Goal: Task Accomplishment & Management: Use online tool/utility

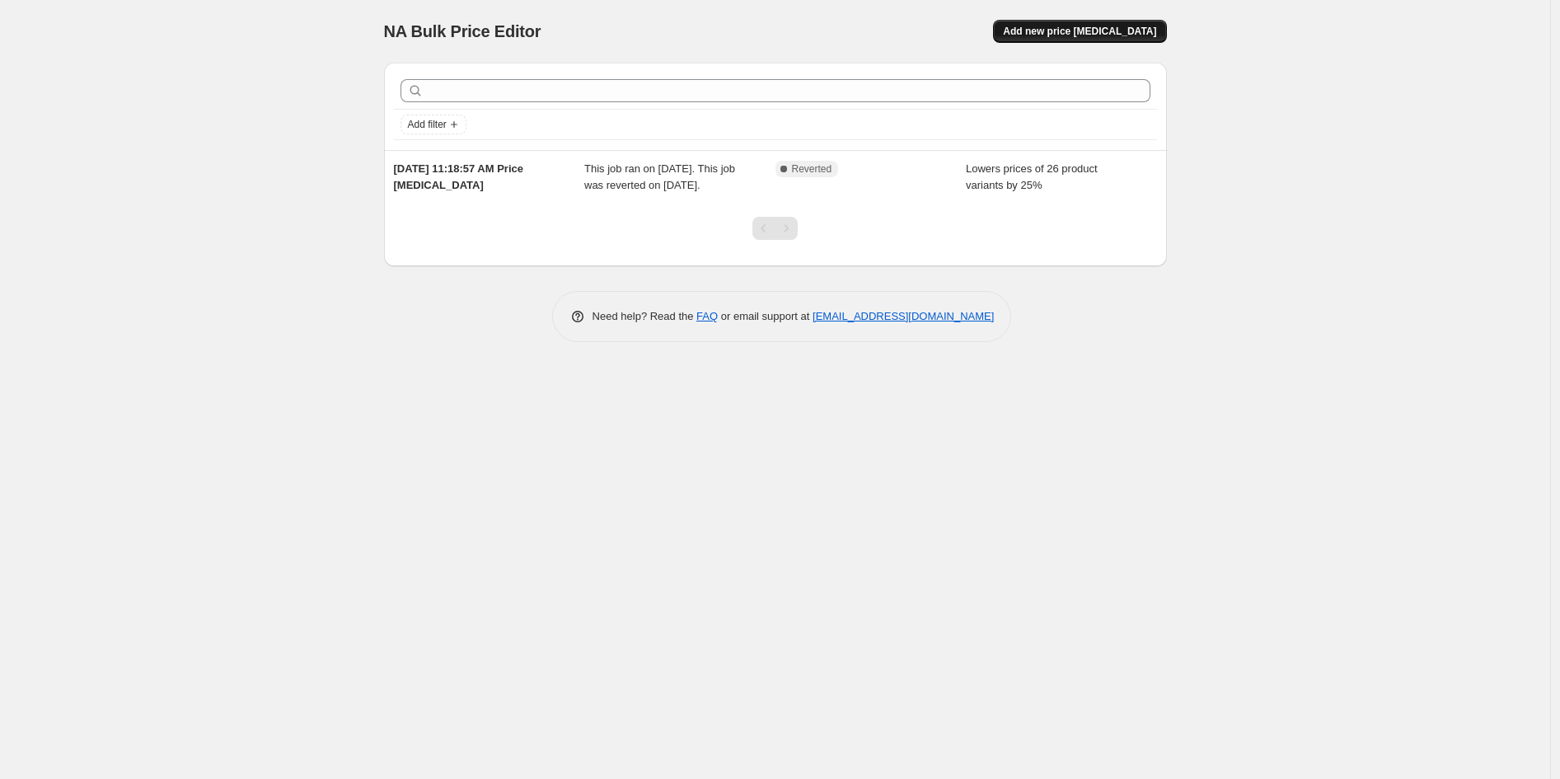
click at [1098, 23] on button "Add new price [MEDICAL_DATA]" at bounding box center [1079, 31] width 173 height 23
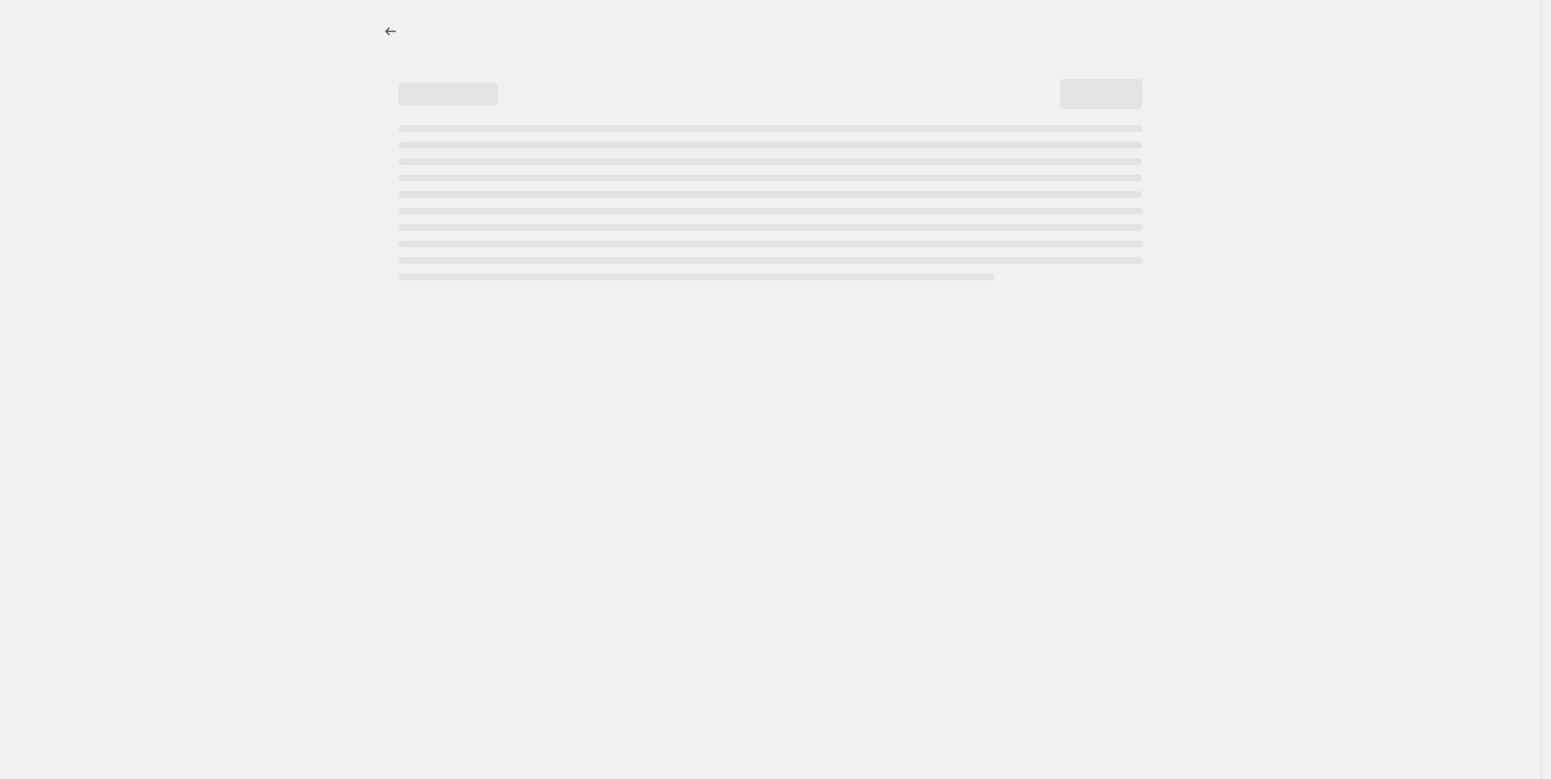
select select "percentage"
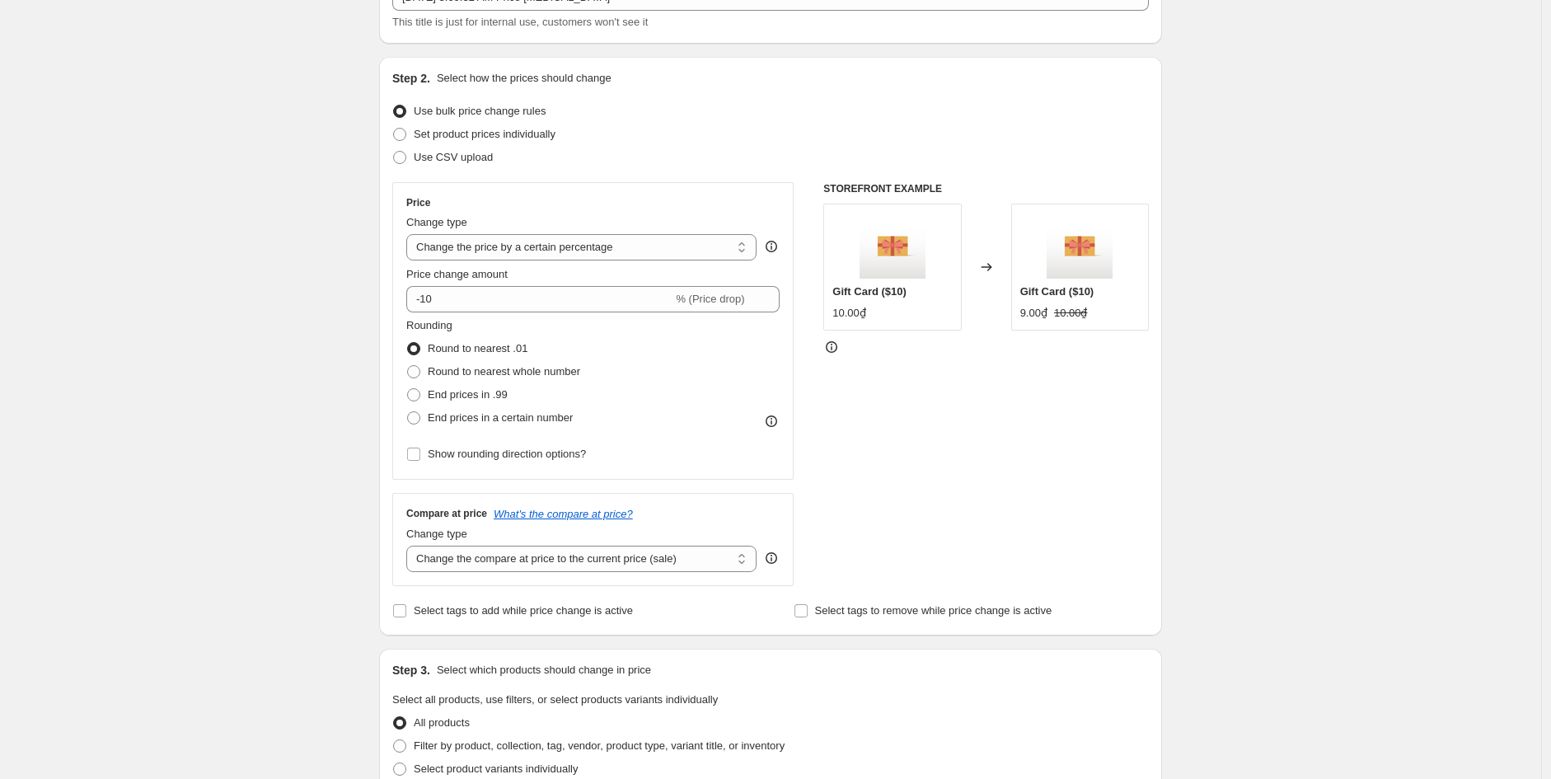
scroll to position [126, 0]
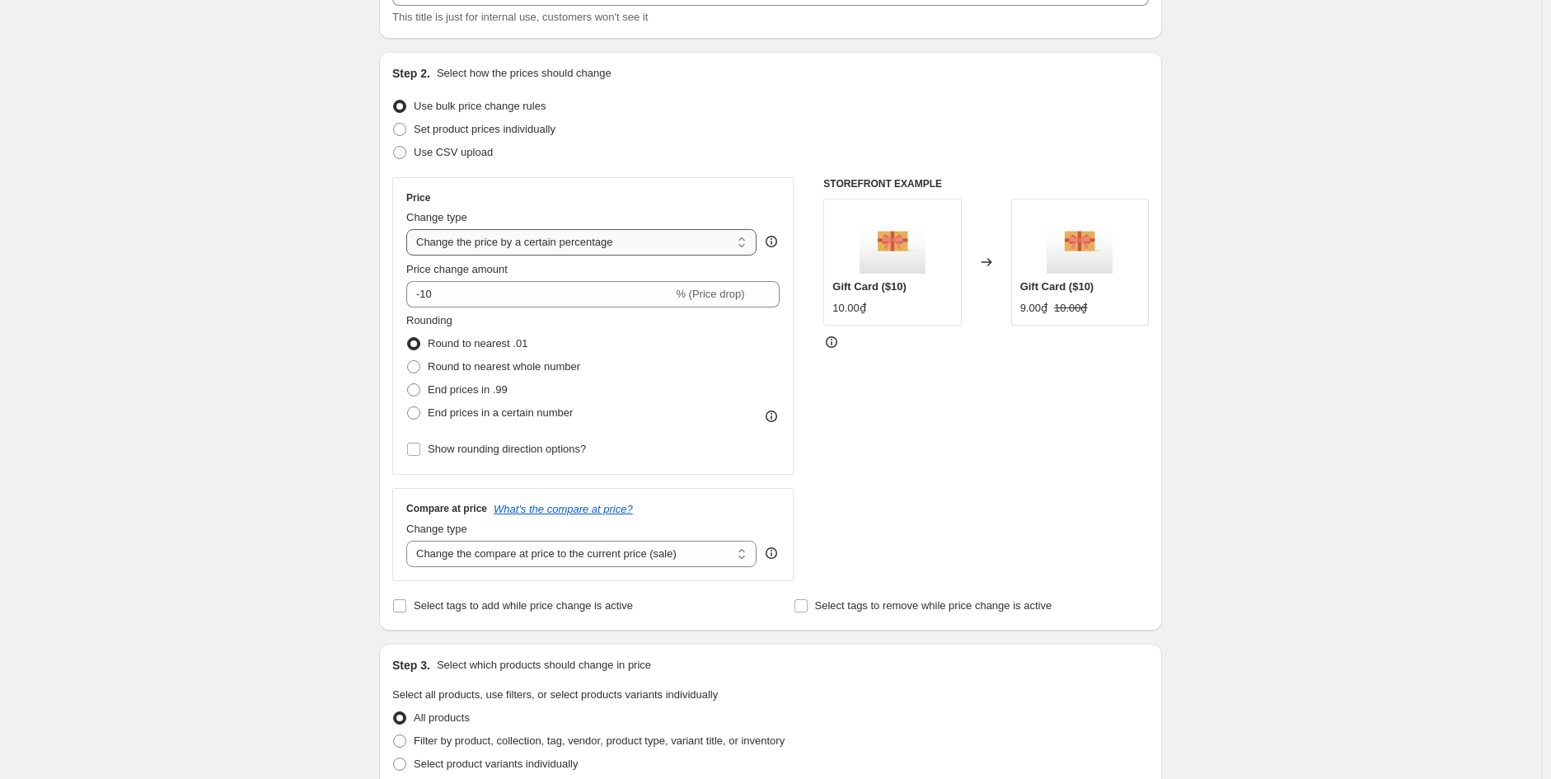
click at [532, 242] on select "Change the price to a certain amount Change the price by a certain amount Chang…" at bounding box center [581, 242] width 350 height 26
click at [418, 382] on span at bounding box center [413, 389] width 15 height 15
click at [408, 383] on input "End prices in .99" at bounding box center [407, 383] width 1 height 1
radio input "true"
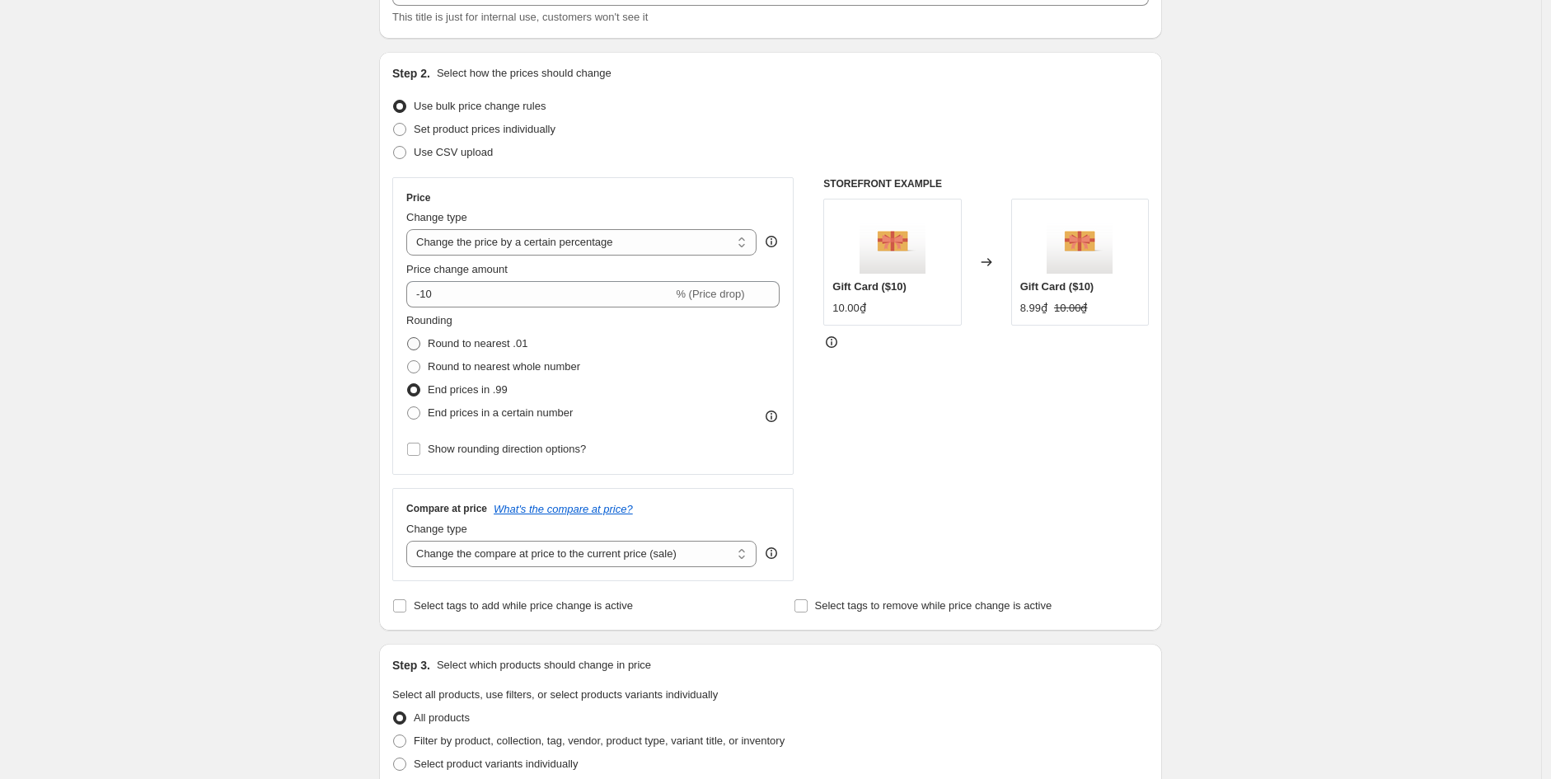
click at [415, 349] on span at bounding box center [413, 343] width 13 height 13
click at [408, 338] on input "Round to nearest .01" at bounding box center [407, 337] width 1 height 1
radio input "true"
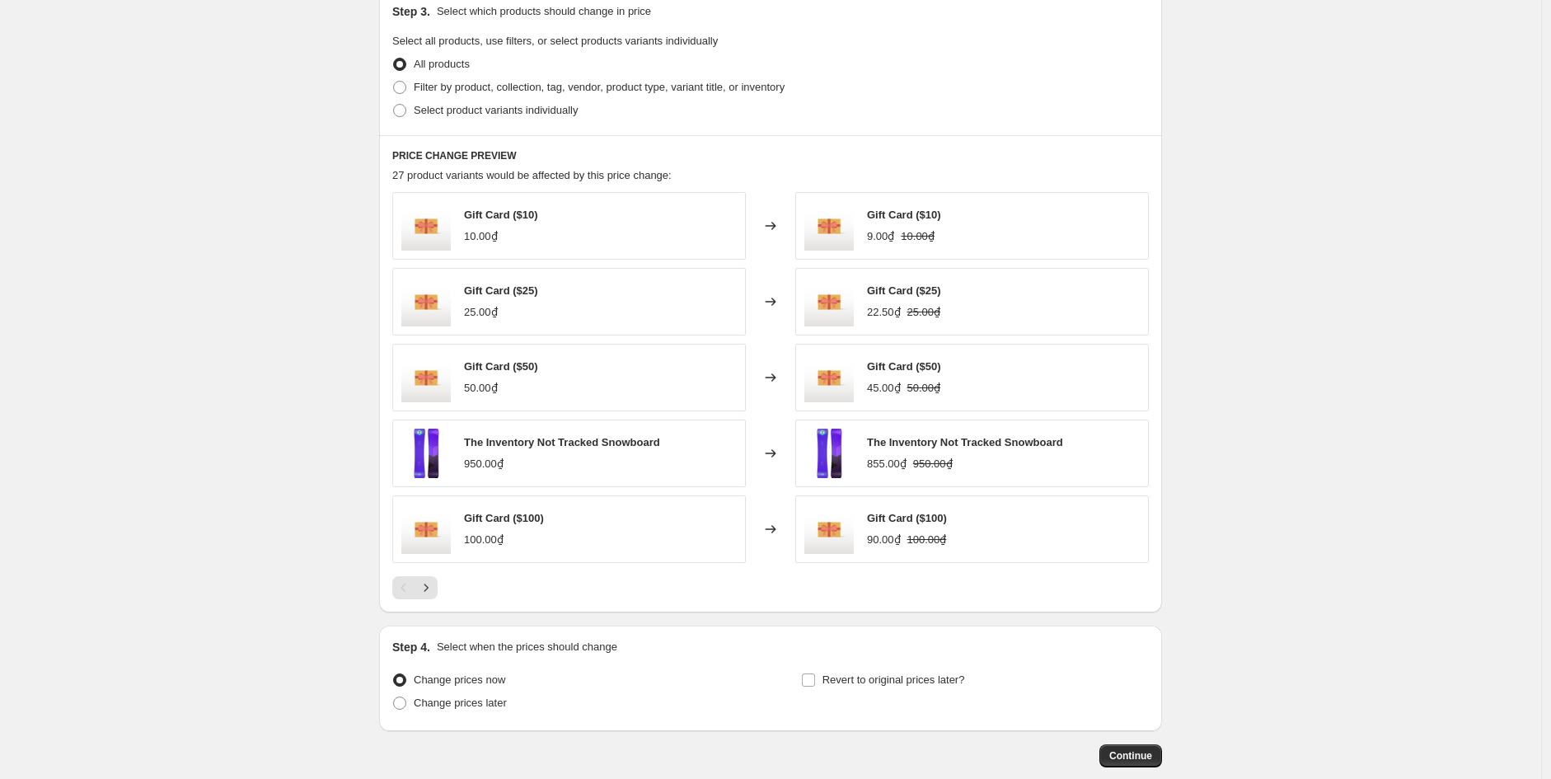
scroll to position [780, 0]
click at [429, 597] on button "Next" at bounding box center [425, 586] width 23 height 23
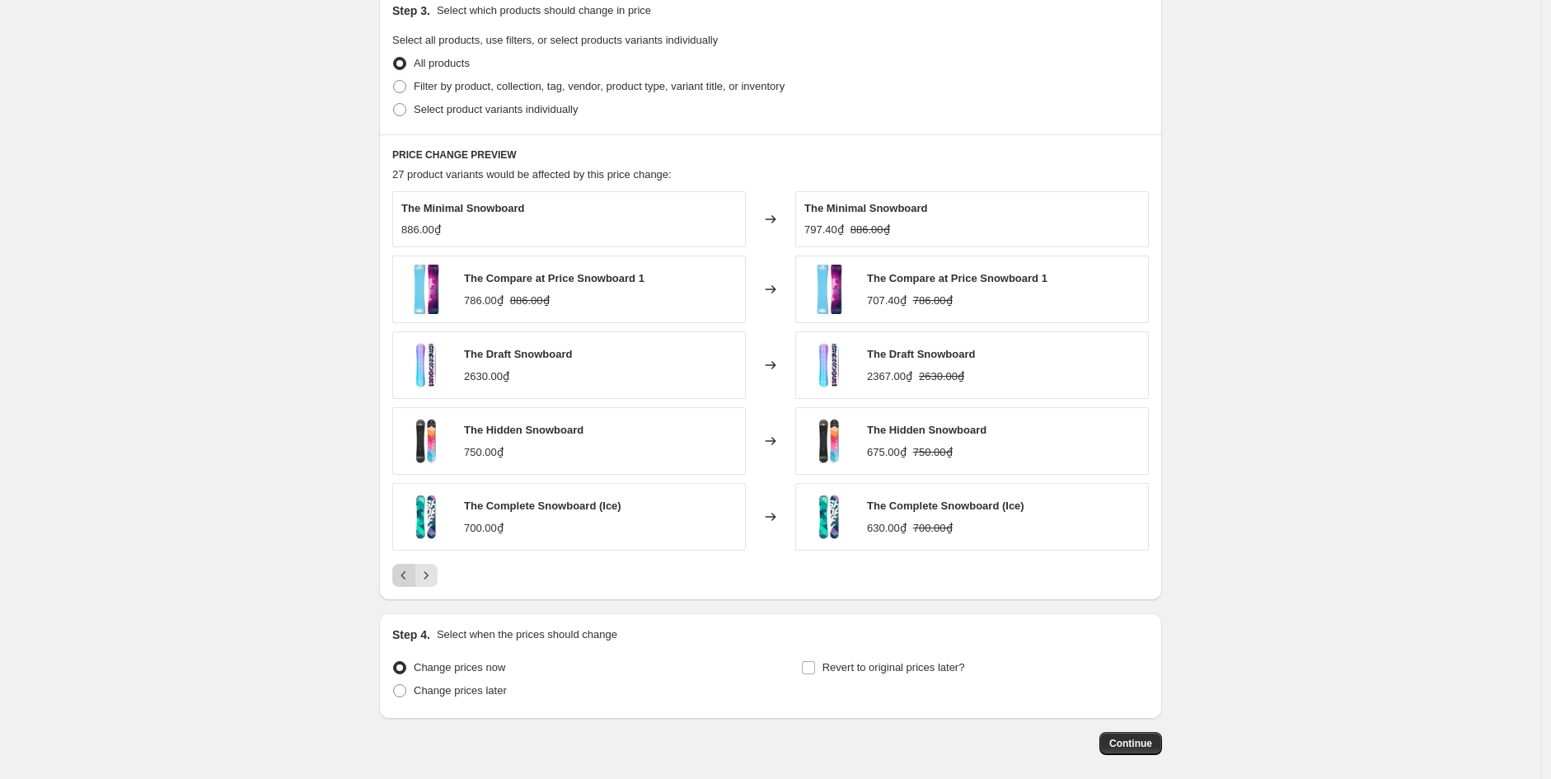
click at [404, 582] on icon "Previous" at bounding box center [404, 575] width 16 height 16
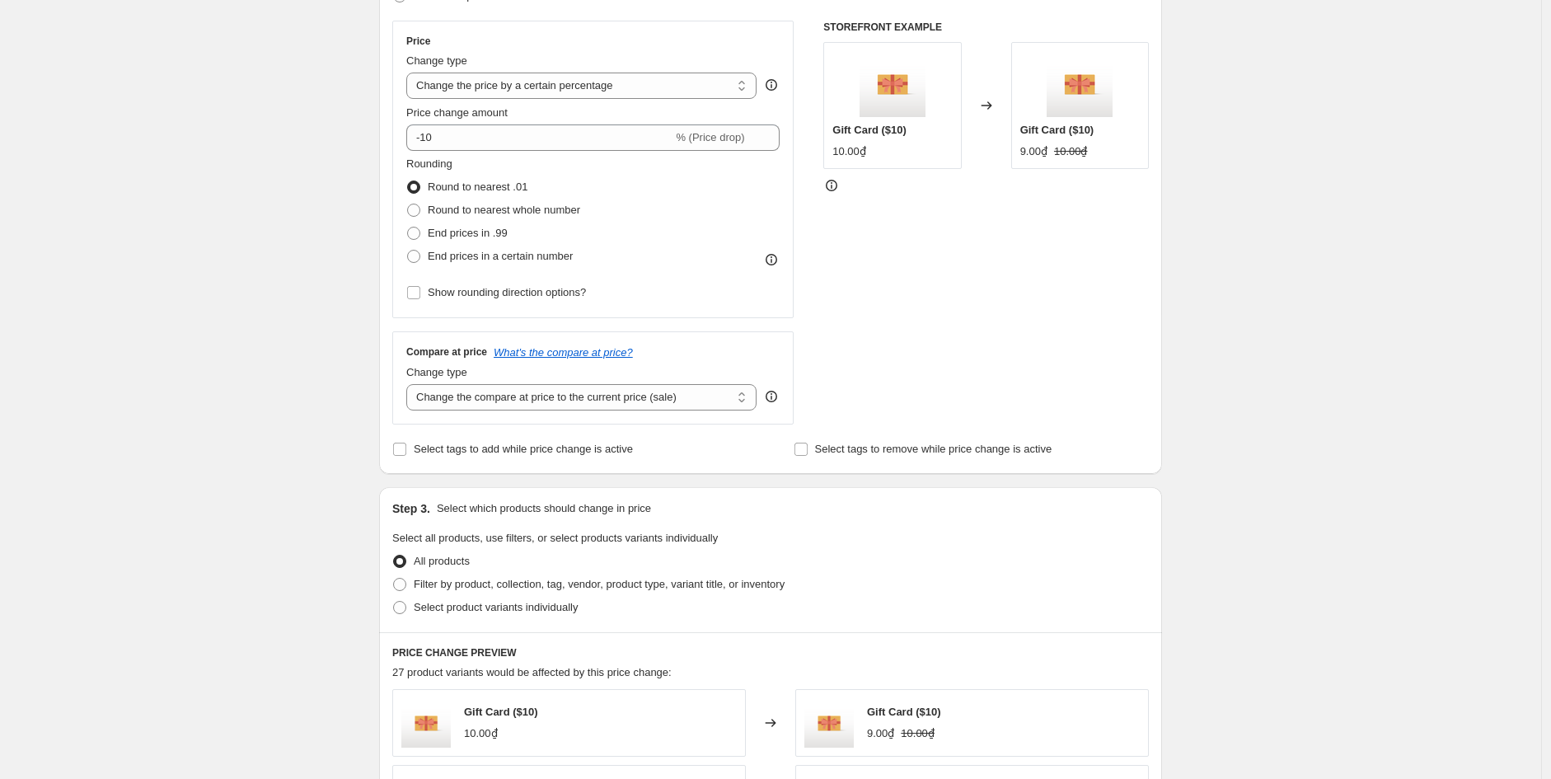
scroll to position [280, 0]
click at [460, 297] on span "Show rounding direction options?" at bounding box center [507, 294] width 158 height 12
click at [420, 297] on input "Show rounding direction options?" at bounding box center [413, 294] width 13 height 13
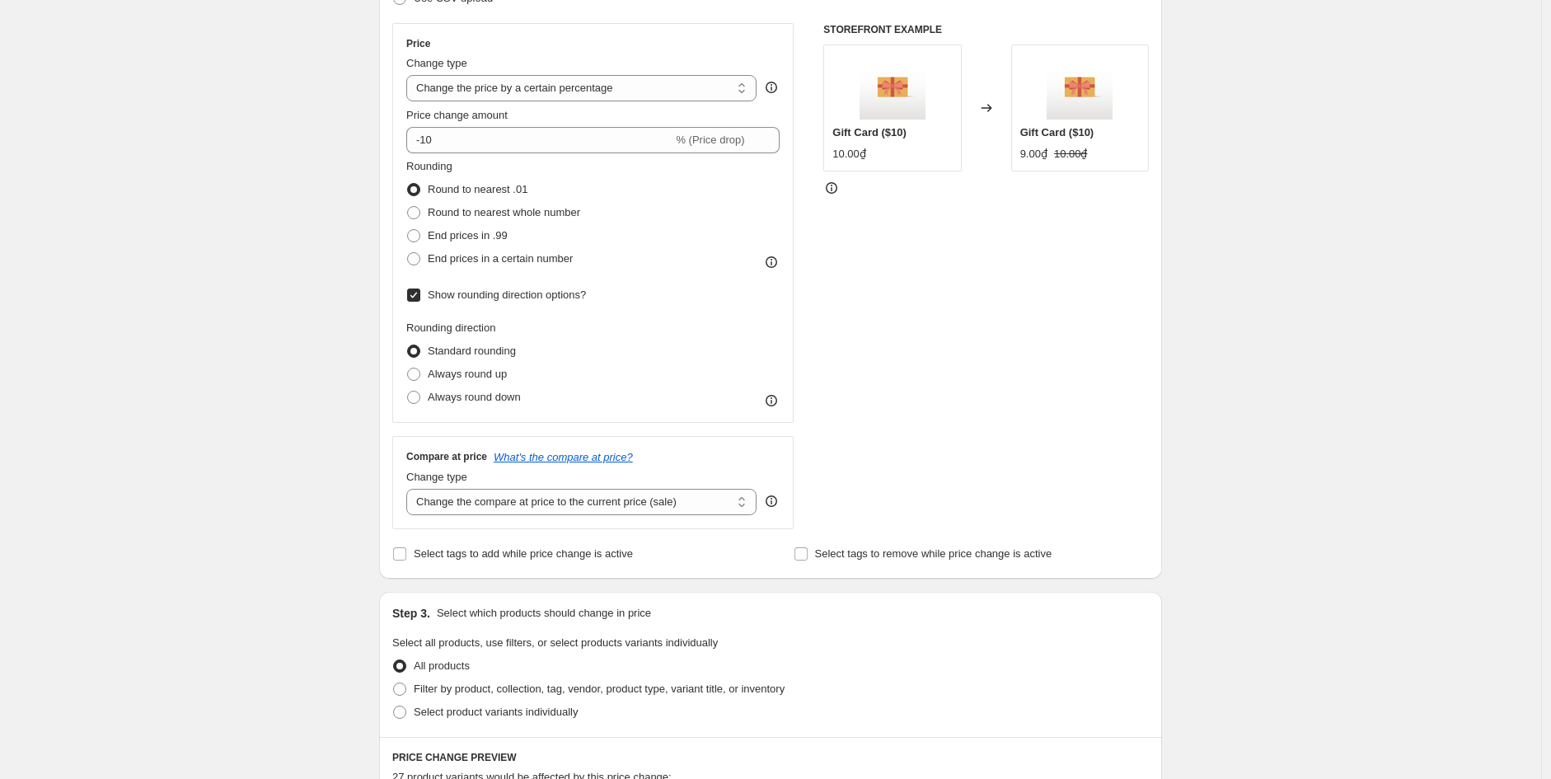
click at [475, 306] on label "Show rounding direction options?" at bounding box center [496, 294] width 180 height 23
click at [420, 302] on input "Show rounding direction options?" at bounding box center [413, 294] width 13 height 13
checkbox input "false"
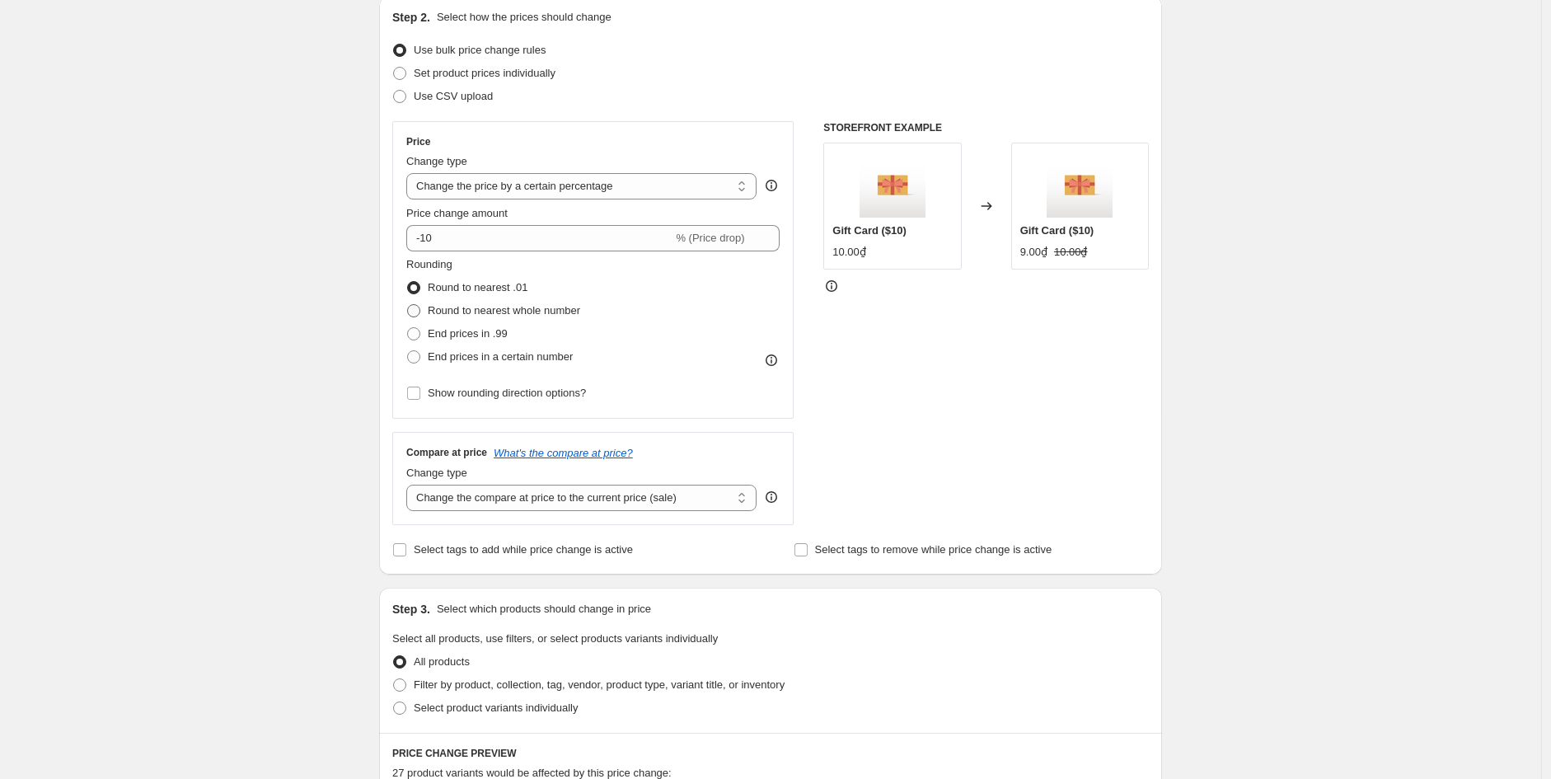
scroll to position [138, 0]
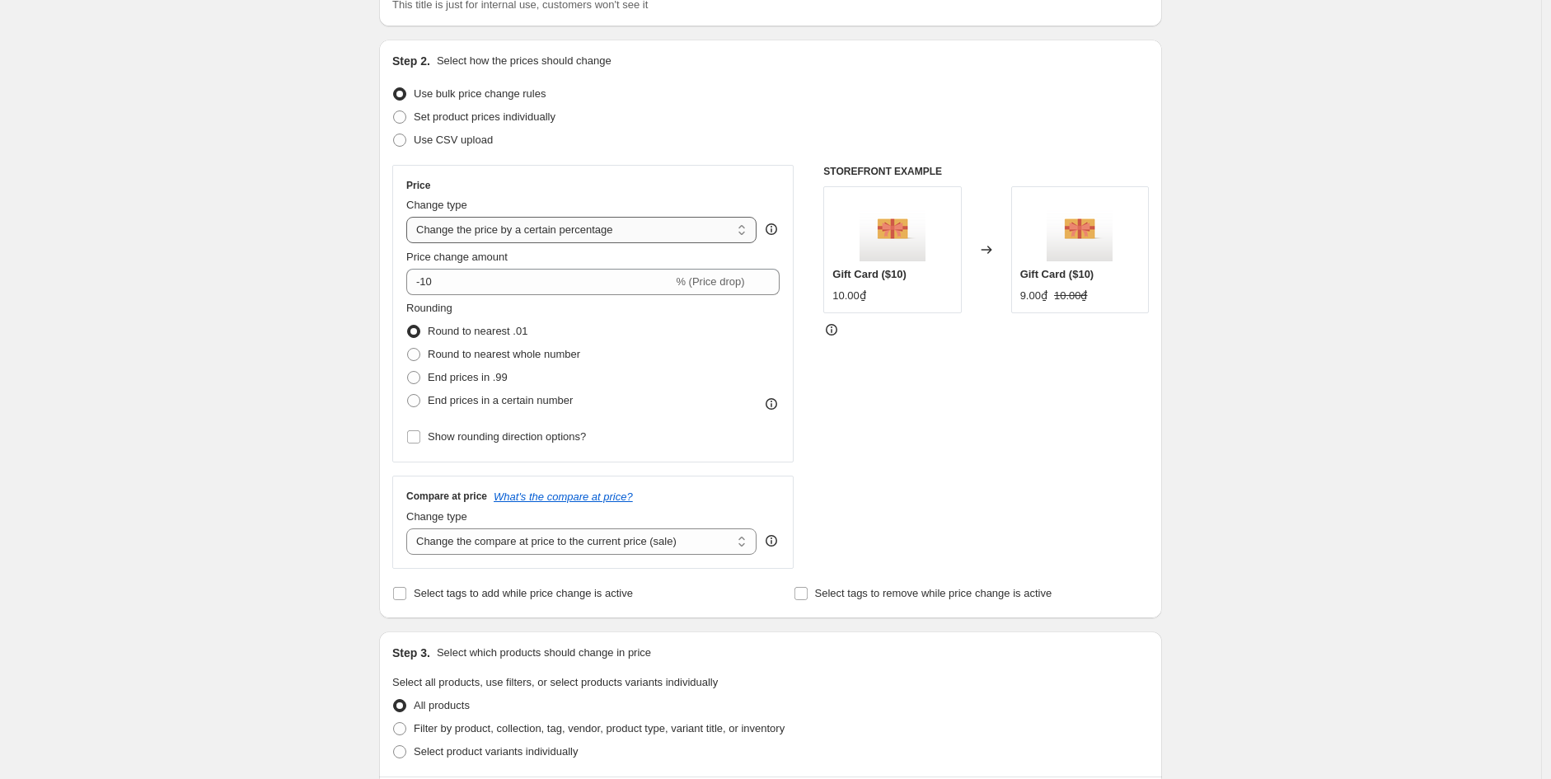
click at [635, 226] on select "Change the price to a certain amount Change the price by a certain amount Chang…" at bounding box center [581, 230] width 350 height 26
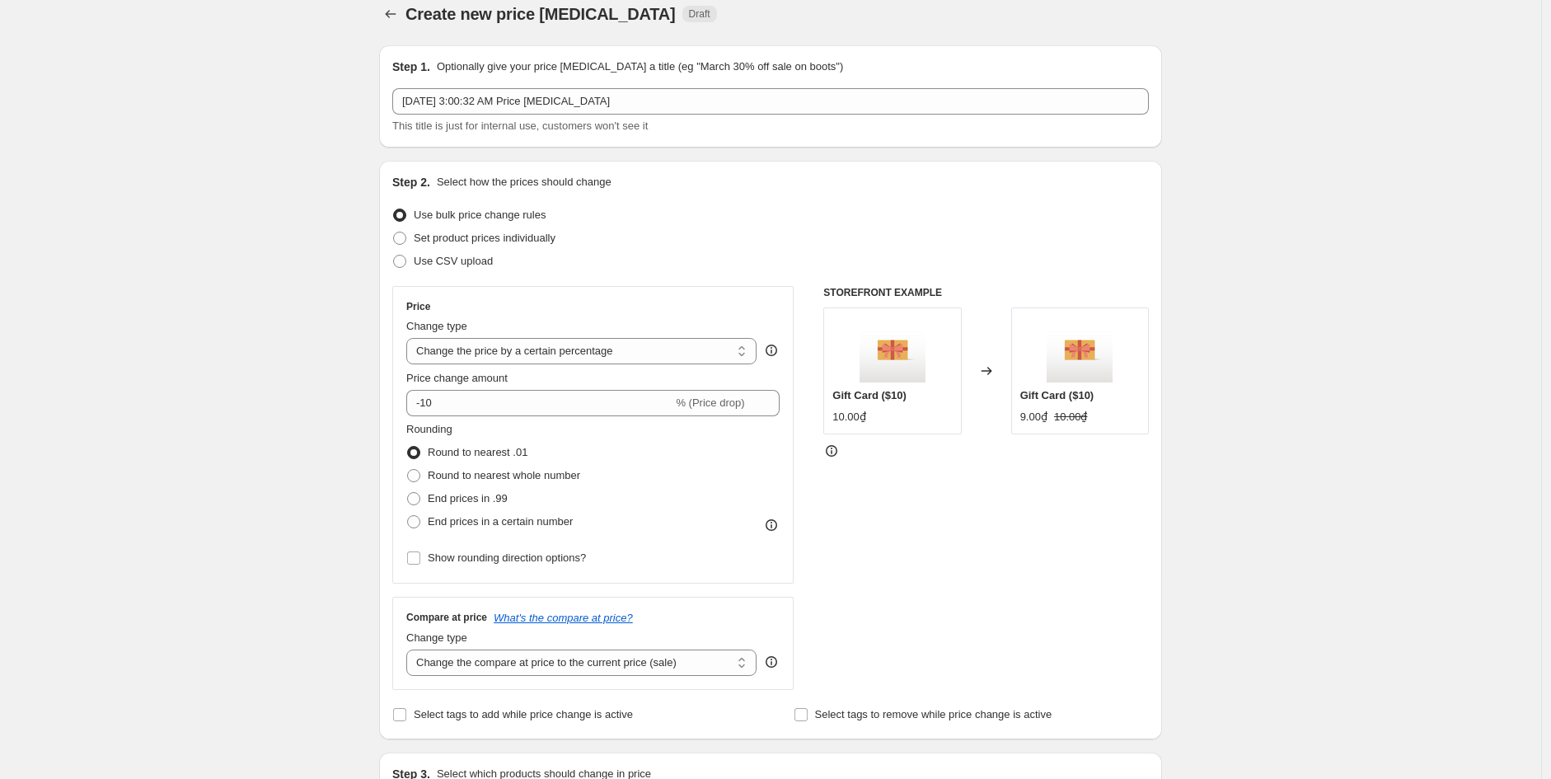
scroll to position [0, 0]
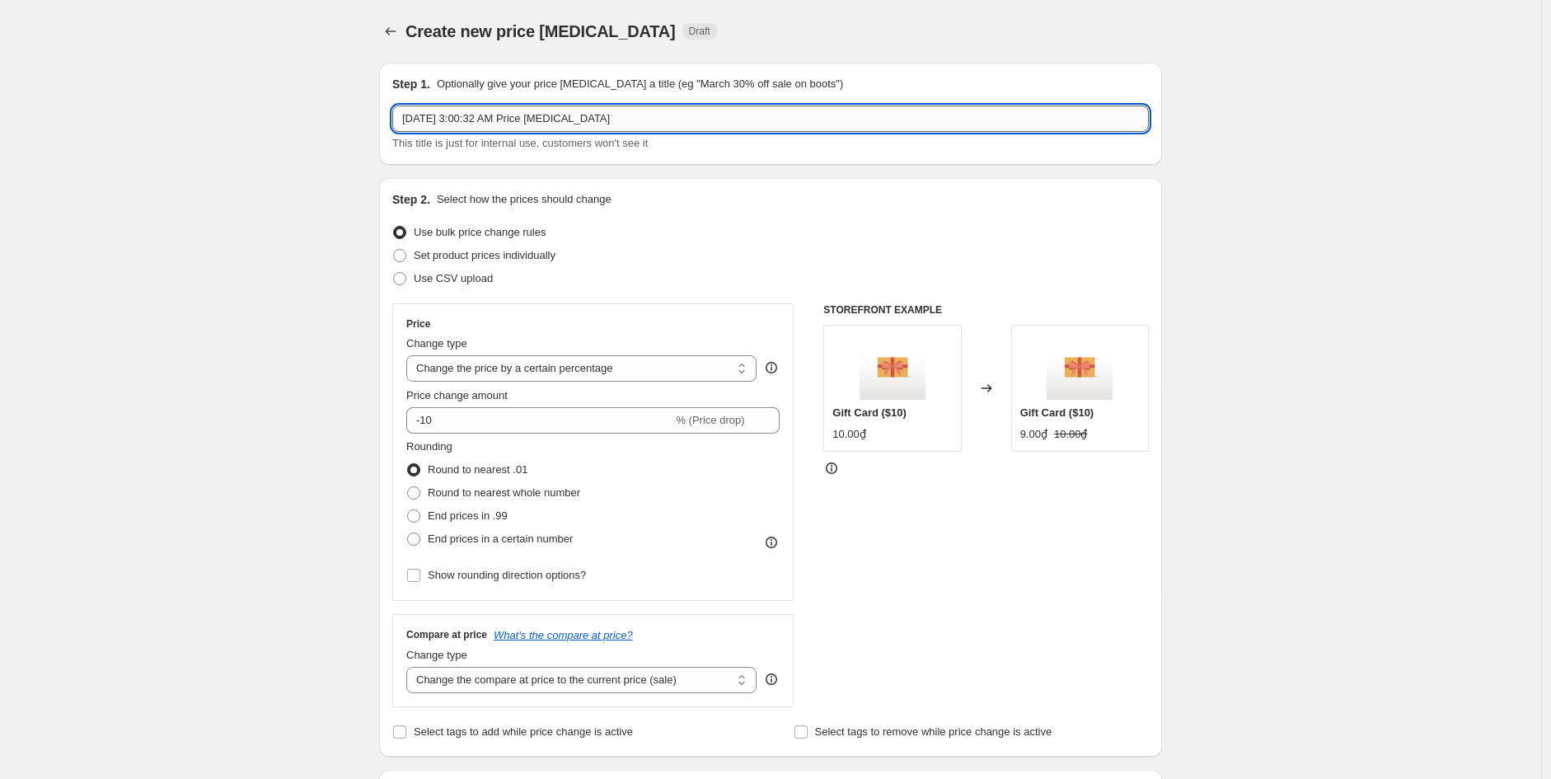
click at [728, 116] on input "[DATE] 3:00:32 AM Price [MEDICAL_DATA]" at bounding box center [770, 118] width 756 height 26
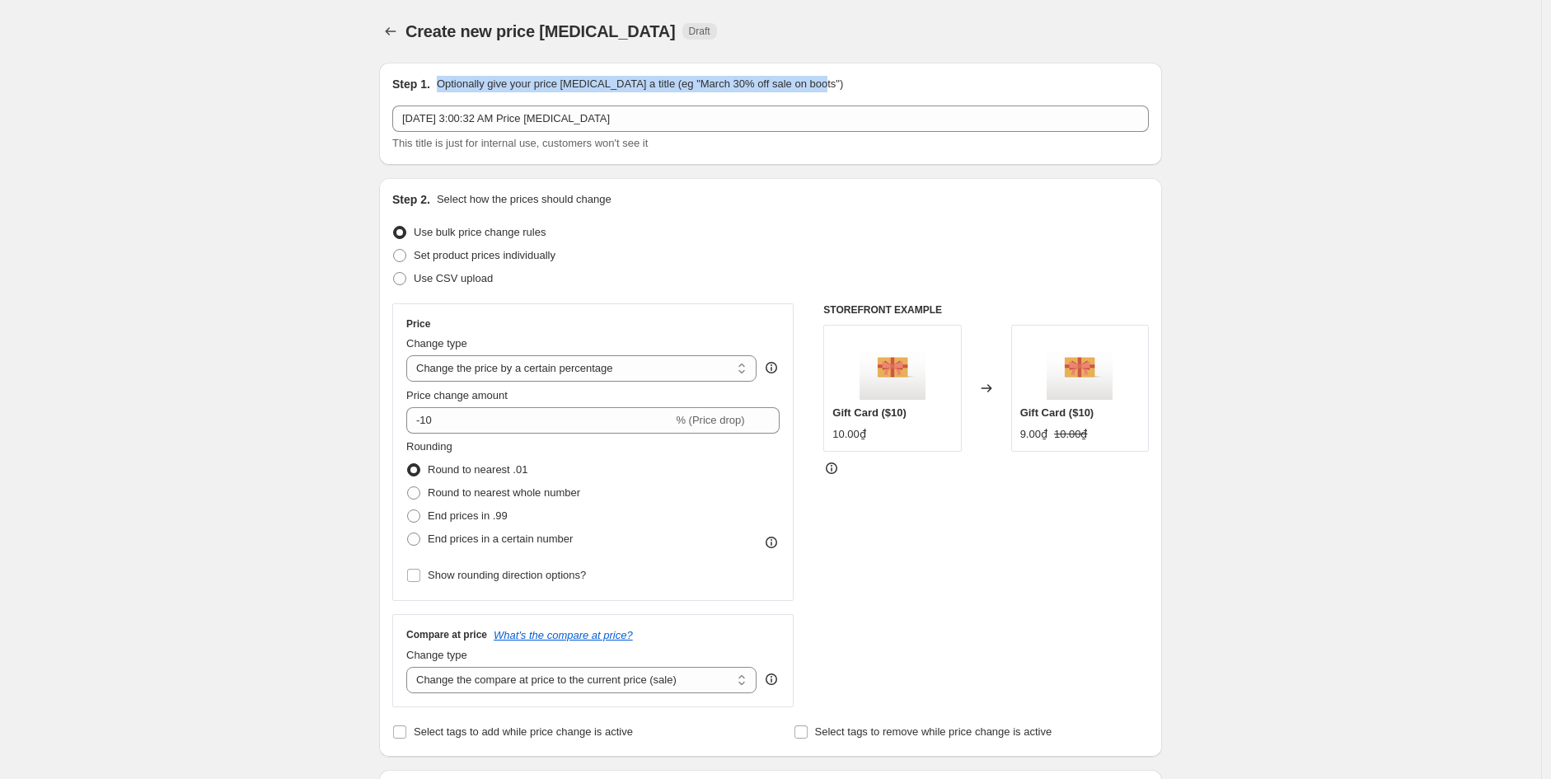
drag, startPoint x: 830, startPoint y: 87, endPoint x: 440, endPoint y: 87, distance: 389.8
click at [440, 87] on div "Step 1. Optionally give your price [MEDICAL_DATA] a title (eg "March 30% off sa…" at bounding box center [770, 84] width 756 height 16
click at [619, 110] on img at bounding box center [618, 110] width 21 height 21
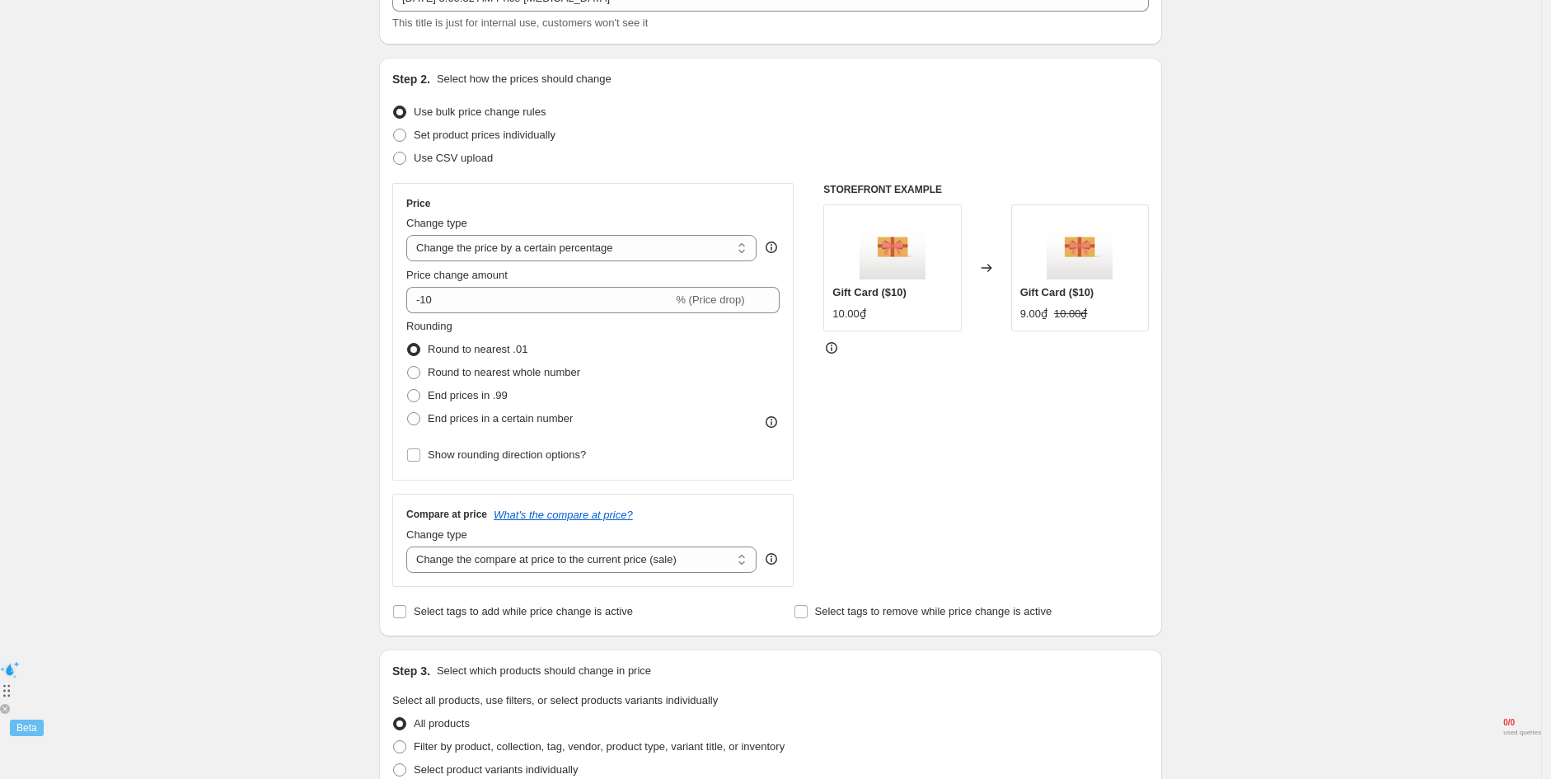
scroll to position [121, 0]
click at [407, 159] on span at bounding box center [399, 157] width 15 height 15
click at [394, 152] on input "Use CSV upload" at bounding box center [393, 151] width 1 height 1
radio input "true"
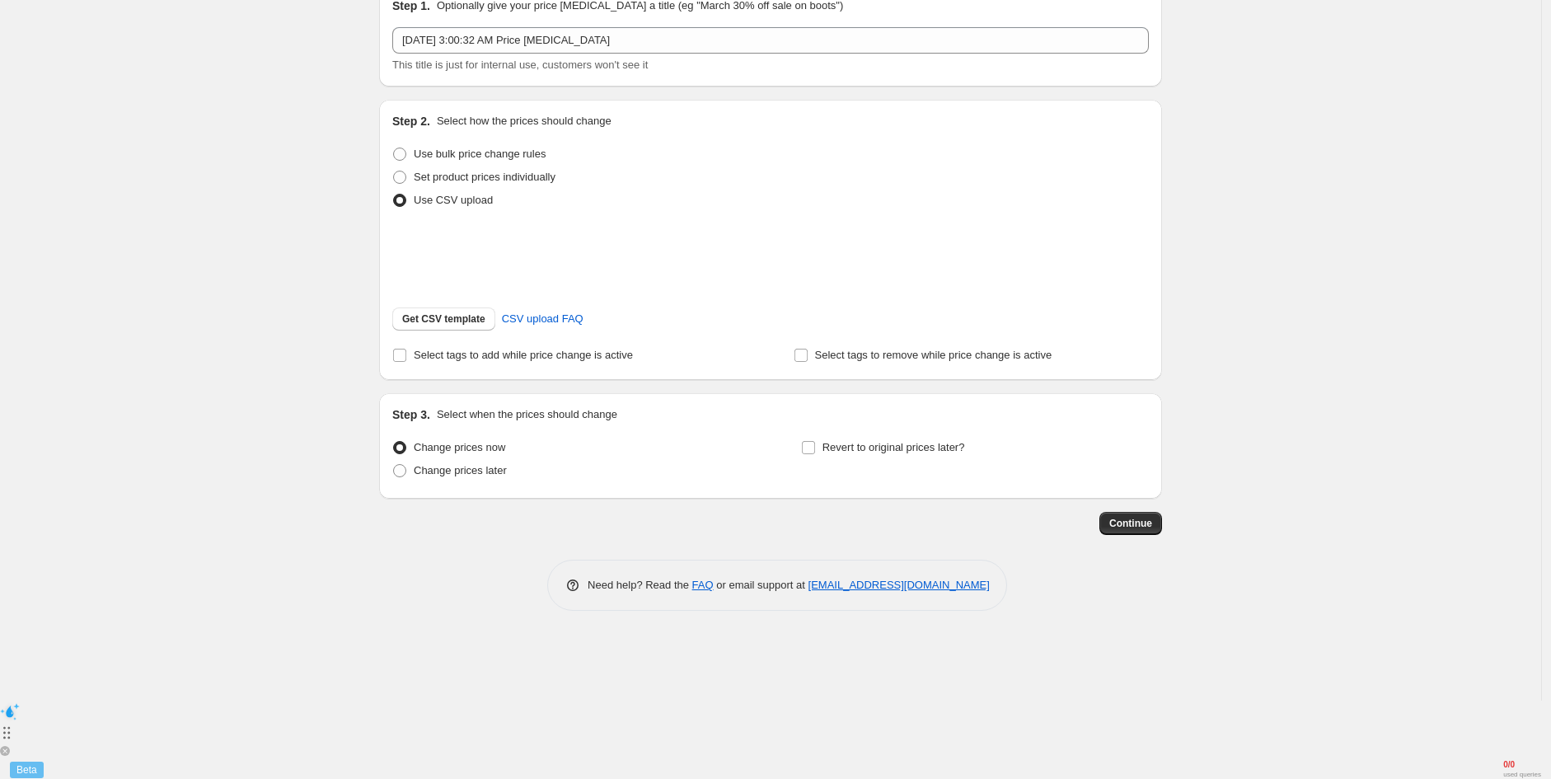
scroll to position [0, 0]
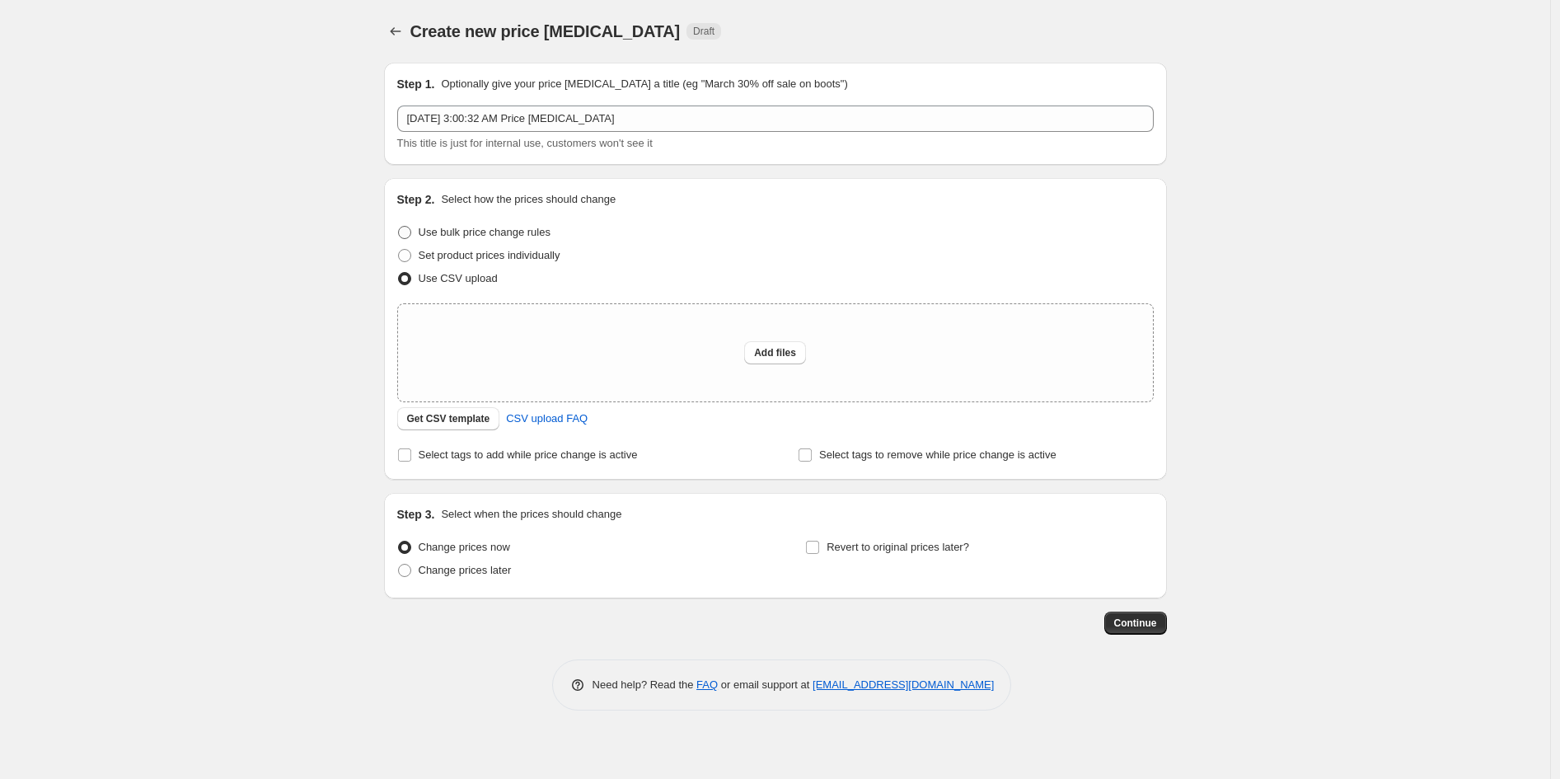
click at [402, 227] on span at bounding box center [404, 232] width 13 height 13
click at [399, 227] on input "Use bulk price change rules" at bounding box center [398, 226] width 1 height 1
radio input "true"
select select "percentage"
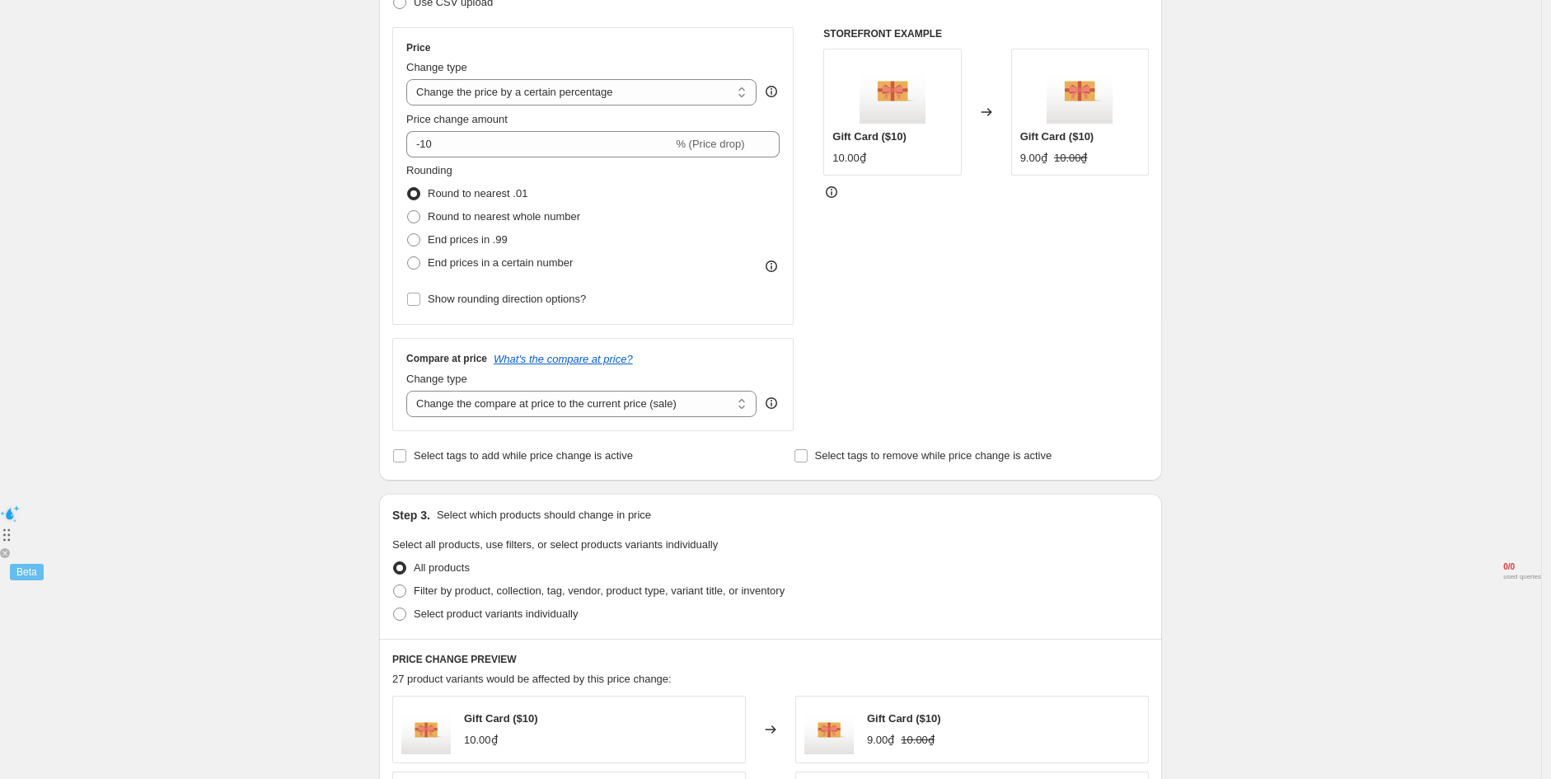
scroll to position [280, 0]
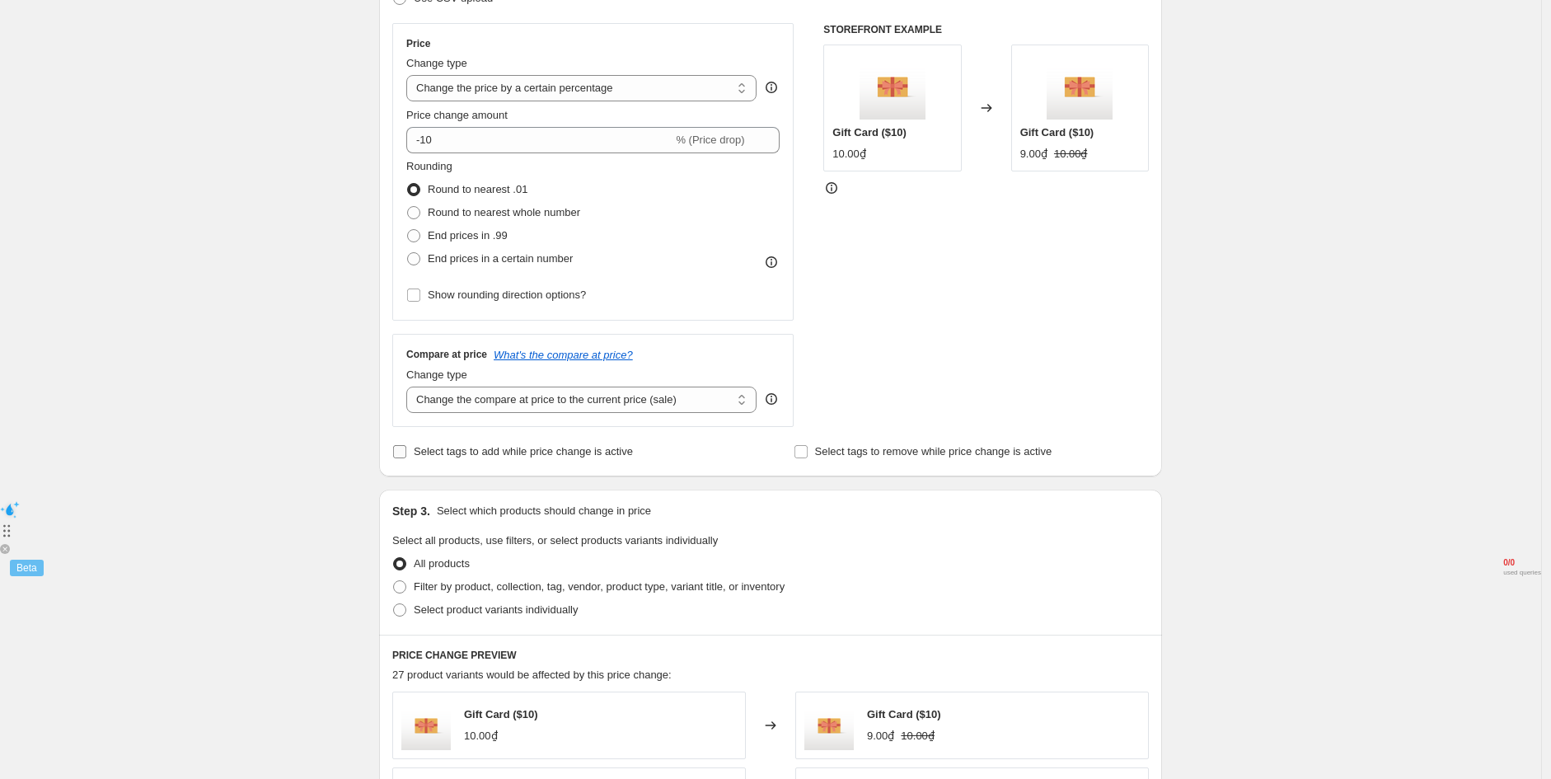
click at [532, 441] on label "Select tags to add while price change is active" at bounding box center [512, 451] width 241 height 23
click at [406, 445] on input "Select tags to add while price change is active" at bounding box center [399, 451] width 13 height 13
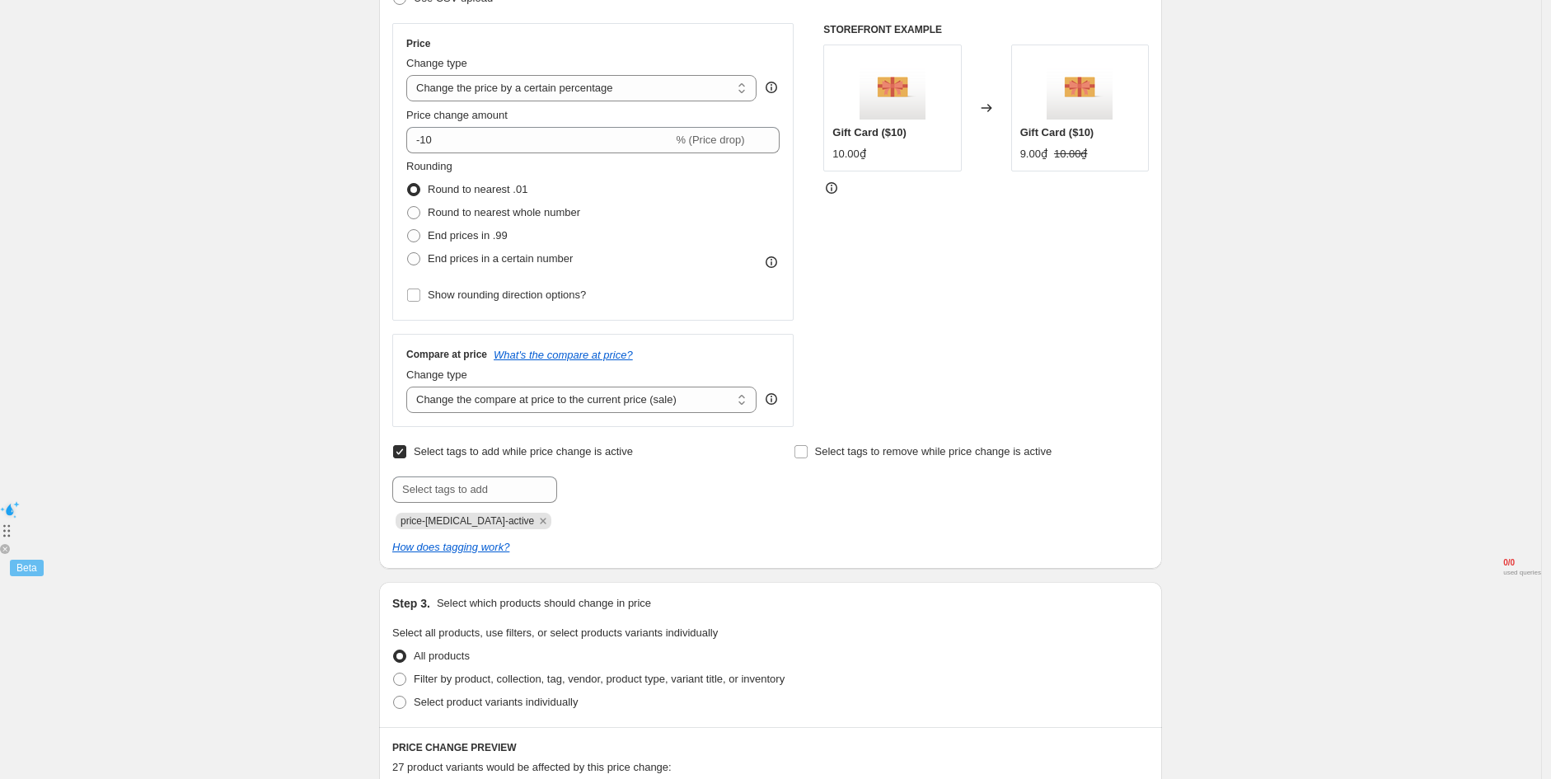
click at [532, 441] on label "Select tags to add while price change is active" at bounding box center [512, 451] width 241 height 23
click at [406, 445] on input "Select tags to add while price change is active" at bounding box center [399, 451] width 13 height 13
checkbox input "false"
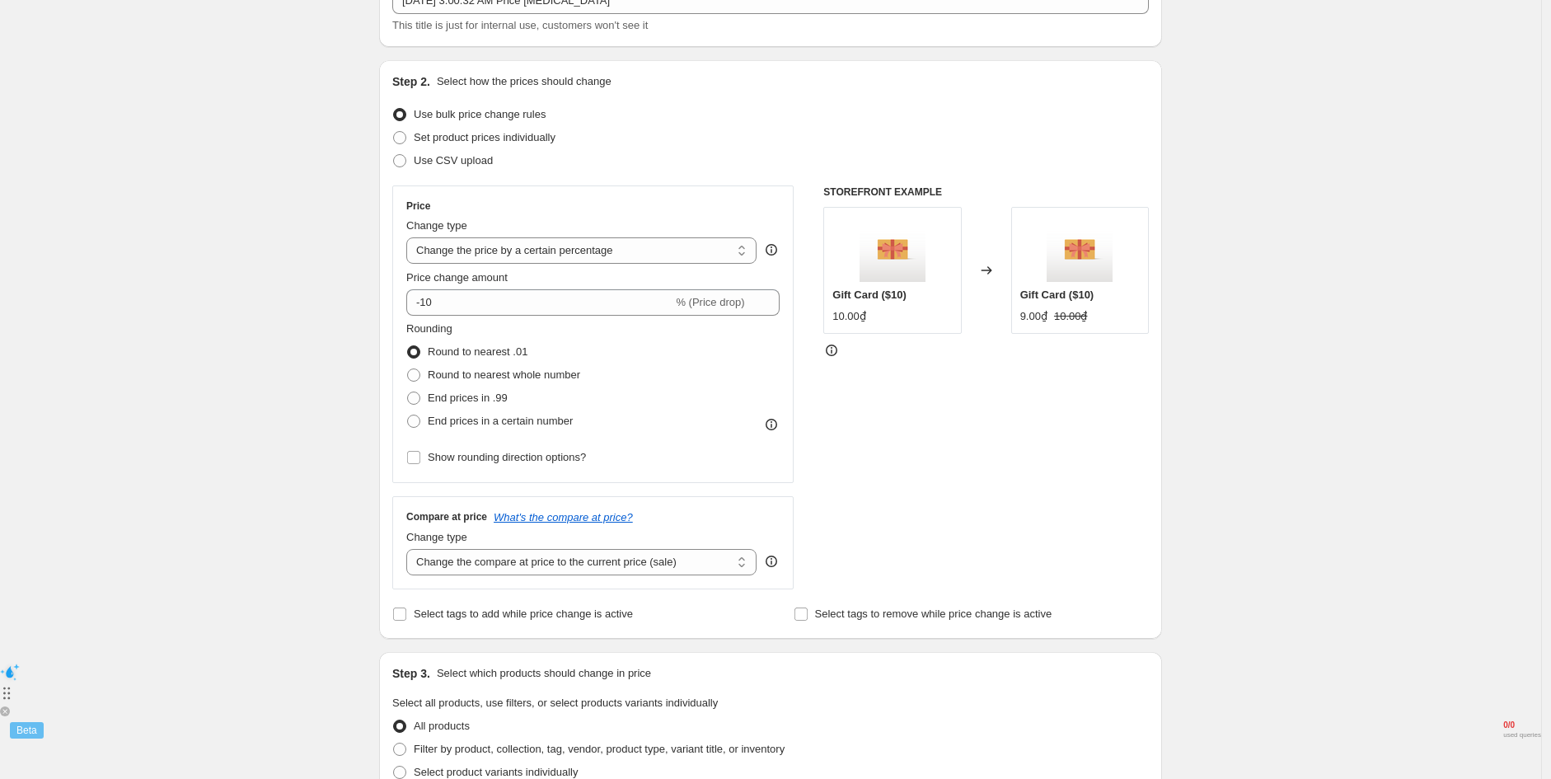
scroll to position [116, 0]
click at [729, 304] on span "% (Price drop)" at bounding box center [710, 303] width 68 height 12
